Goal: Task Accomplishment & Management: Manage account settings

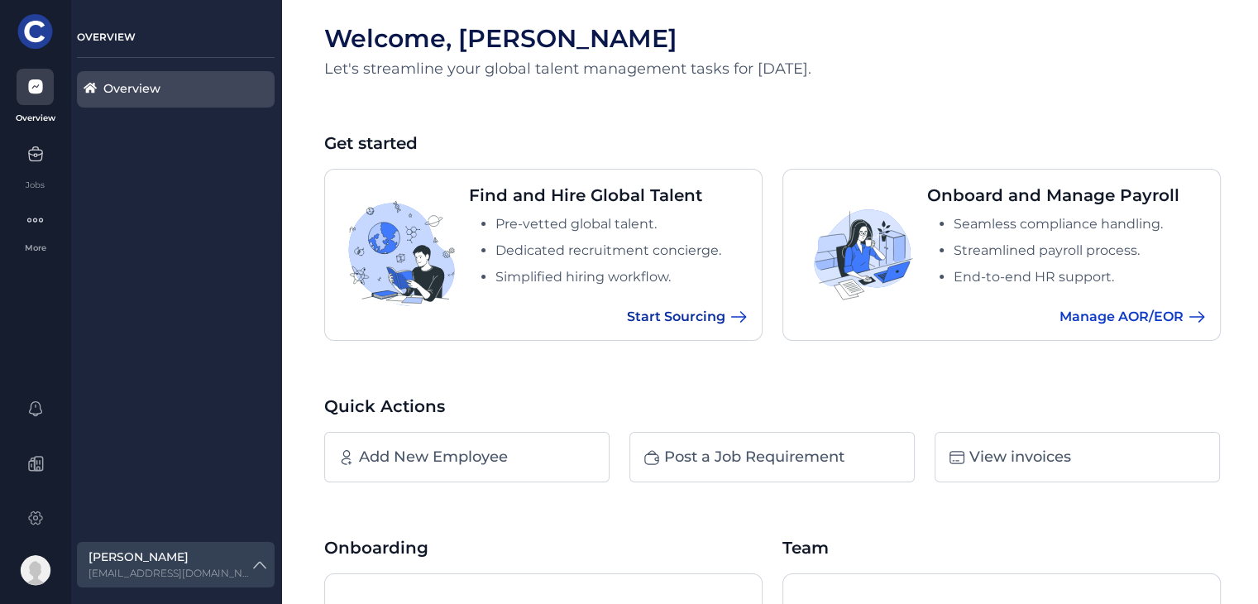
click at [662, 313] on span "Start Sourcing" at bounding box center [676, 317] width 98 height 20
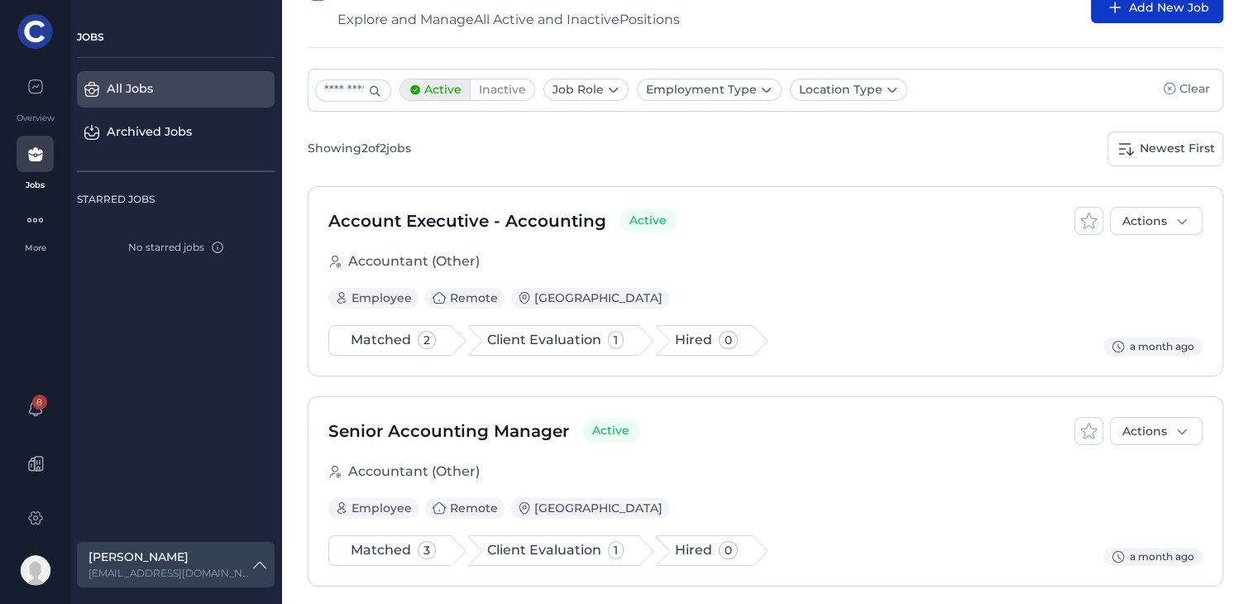
scroll to position [69, 0]
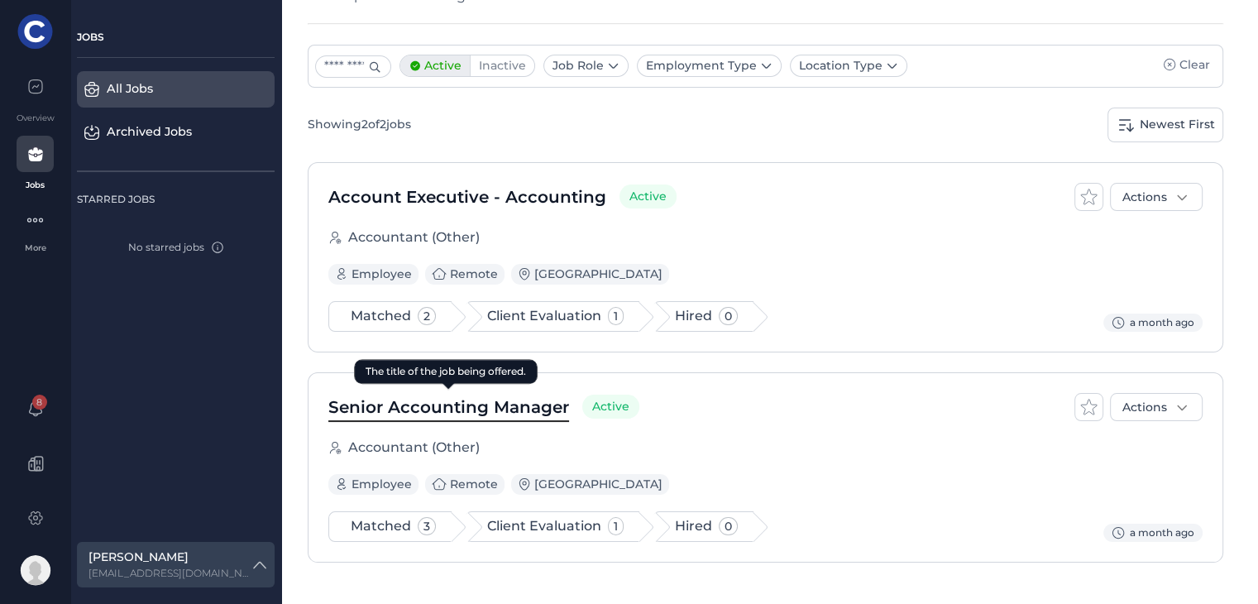
click at [437, 401] on span "Senior Accounting Manager" at bounding box center [448, 406] width 241 height 25
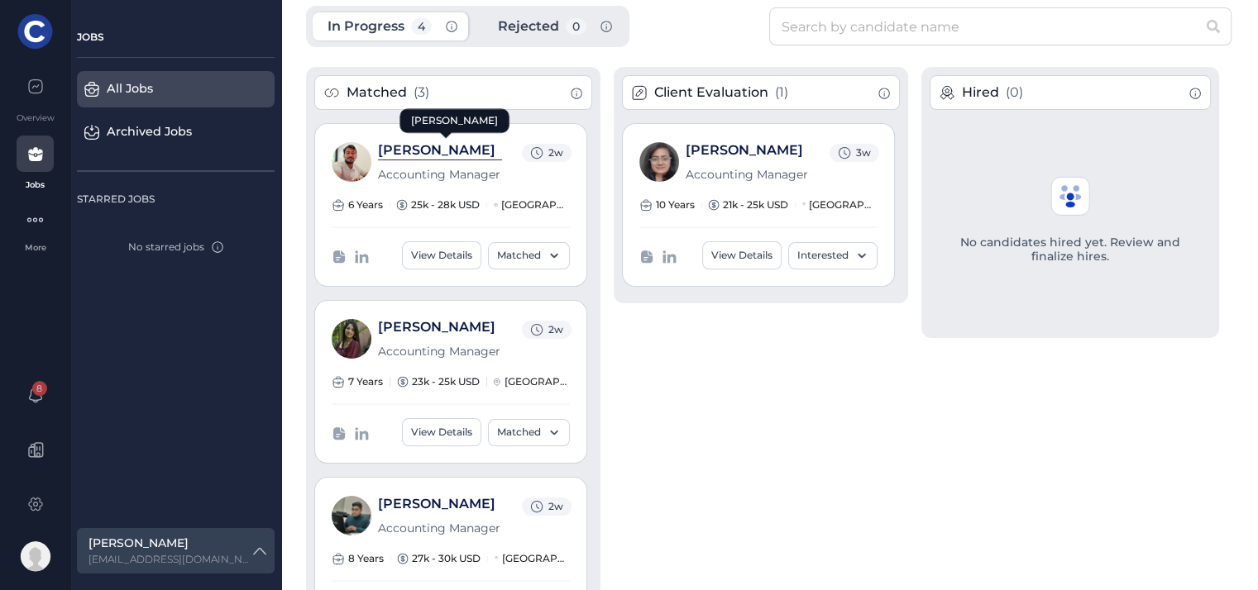
click at [413, 151] on link "[PERSON_NAME]" at bounding box center [436, 150] width 117 height 16
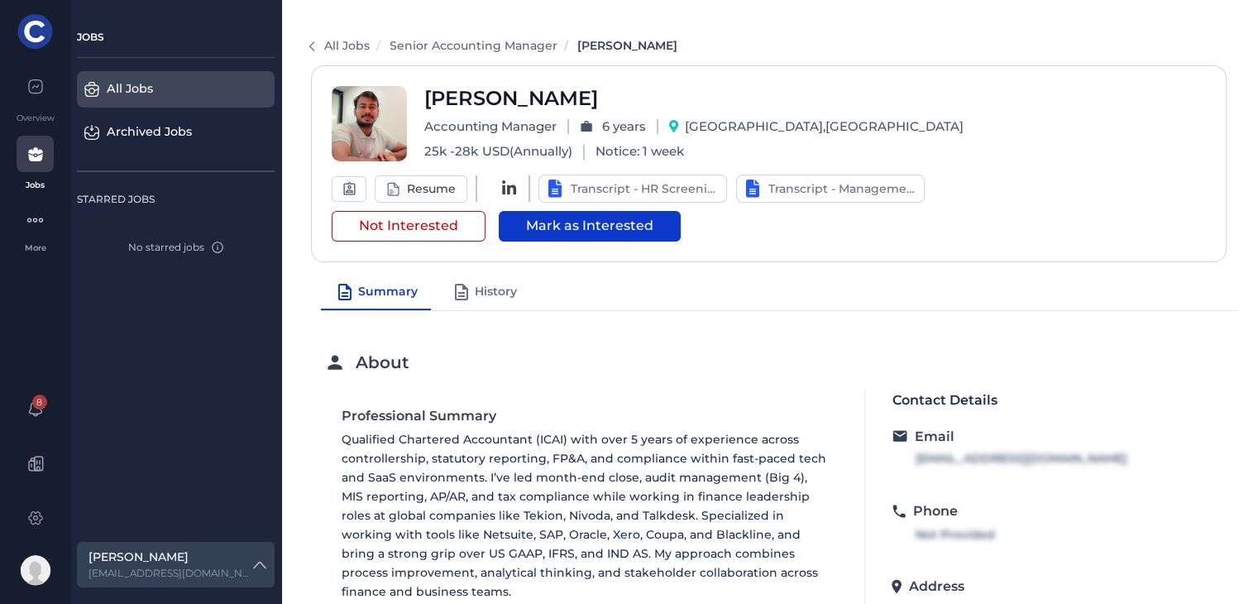
click at [139, 88] on div "All Jobs" at bounding box center [168, 89] width 122 height 18
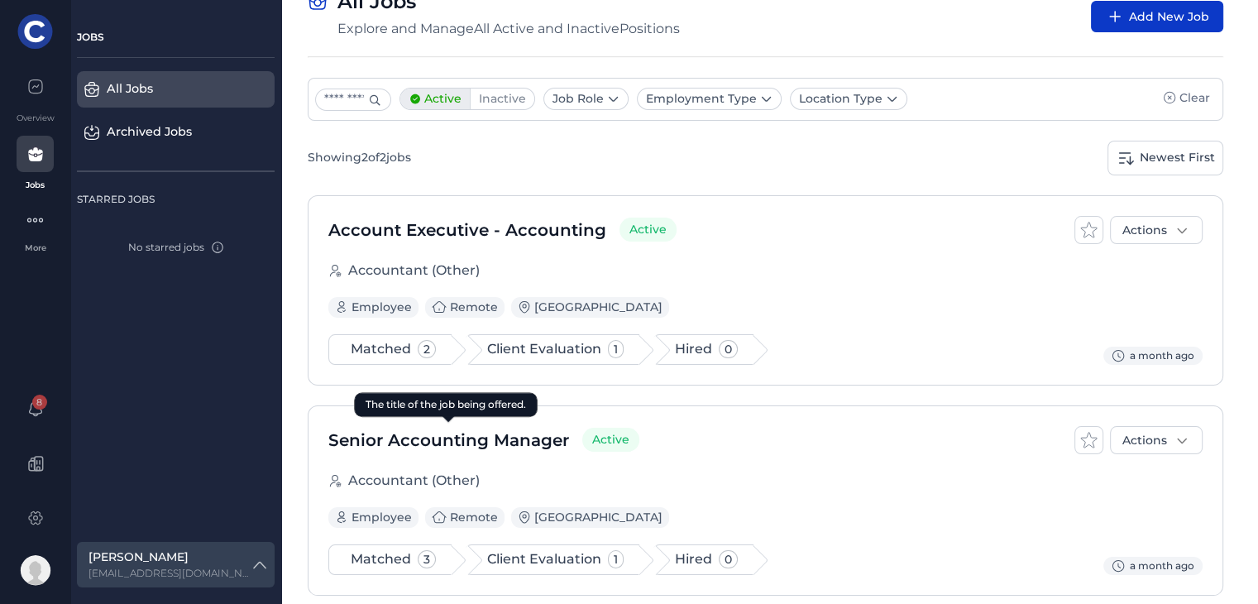
scroll to position [69, 0]
